Goal: Transaction & Acquisition: Subscribe to service/newsletter

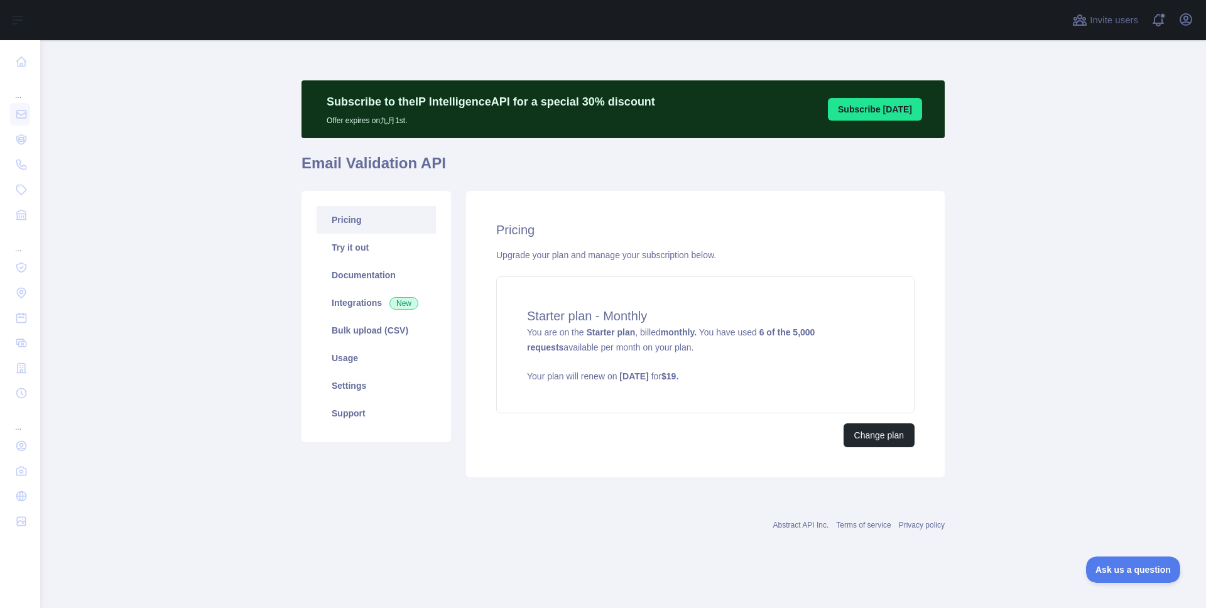
click at [675, 177] on h1 "Email Validation API" at bounding box center [622, 168] width 643 height 30
click at [816, 348] on div "Starter plan - Monthly You are on the Starter plan , billed monthly. You have u…" at bounding box center [705, 344] width 418 height 137
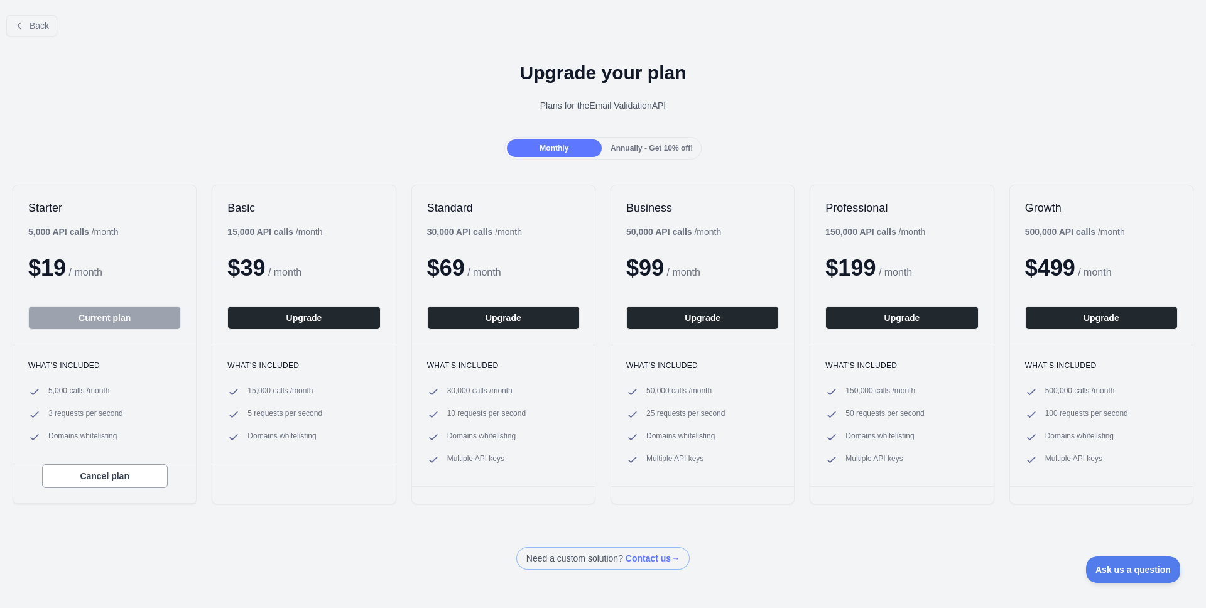
click at [761, 24] on div "Back" at bounding box center [603, 25] width 1206 height 41
click at [771, 45] on div "Back" at bounding box center [603, 25] width 1206 height 41
click at [832, 85] on div "Upgrade your plan Plans for the Email Validation API" at bounding box center [603, 91] width 1206 height 90
click at [805, 537] on div "Back Upgrade your plan Plans for the Email Validation API Monthly Annually - Ge…" at bounding box center [603, 287] width 1206 height 565
click at [863, 547] on div "Need a custom solution? Contact us →" at bounding box center [603, 558] width 1206 height 23
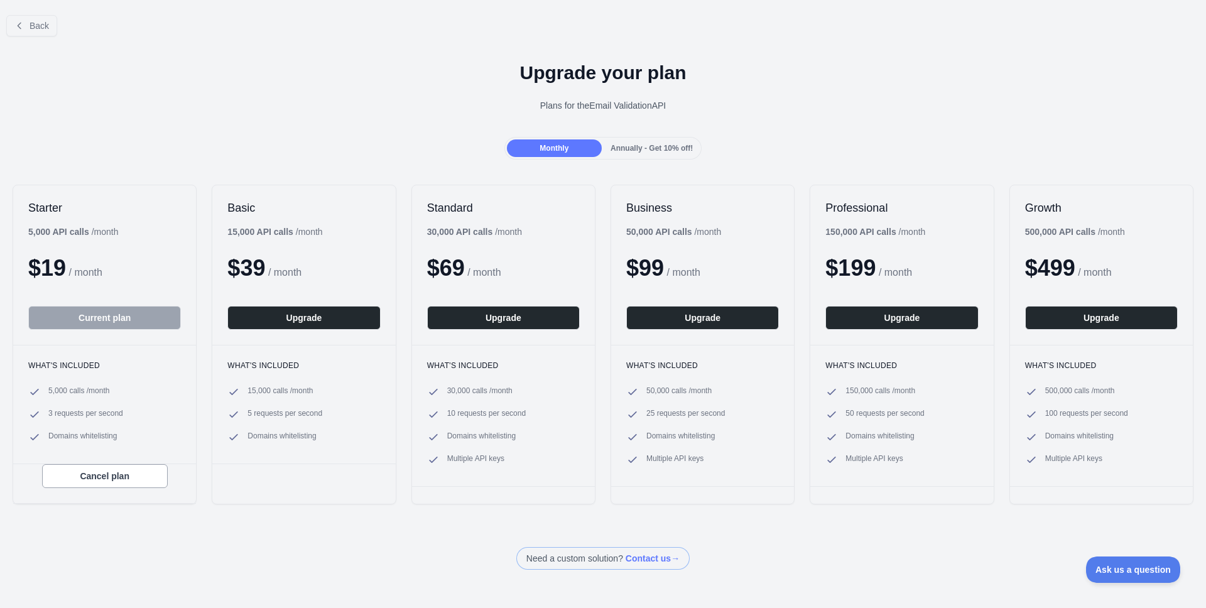
click at [918, 559] on div "Need a custom solution? Contact us →" at bounding box center [603, 558] width 1206 height 23
click at [935, 558] on div "Need a custom solution? Contact us →" at bounding box center [603, 558] width 1206 height 23
